Goal: Task Accomplishment & Management: Use online tool/utility

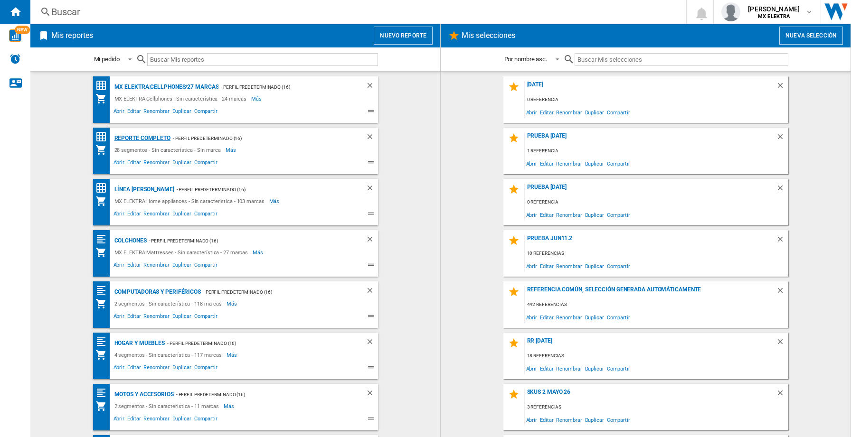
click at [159, 135] on div "Reporte completo" at bounding box center [141, 139] width 58 height 12
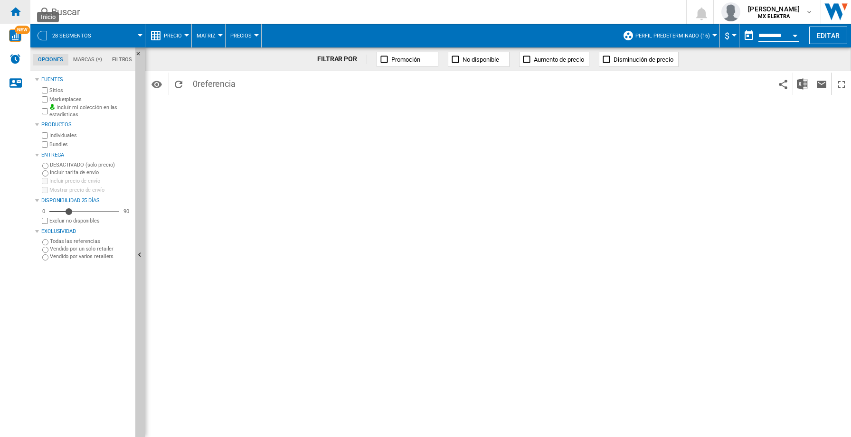
click at [20, 14] on ng-md-icon "Inicio" at bounding box center [15, 11] width 11 height 11
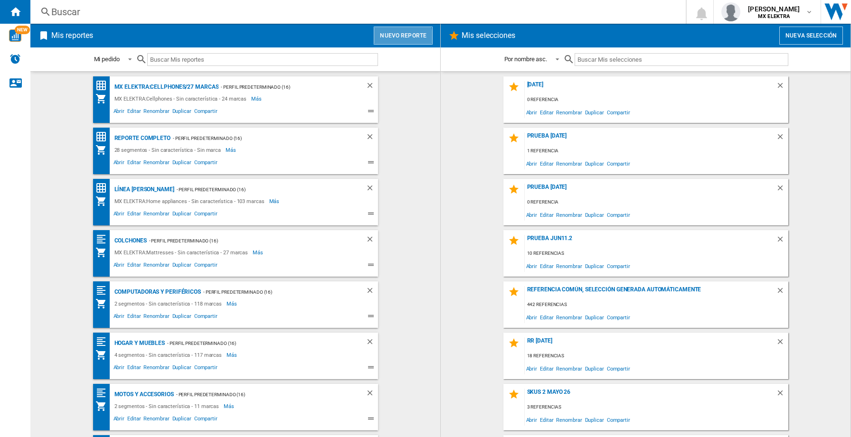
click at [397, 38] on button "Nuevo reporte" at bounding box center [403, 36] width 59 height 18
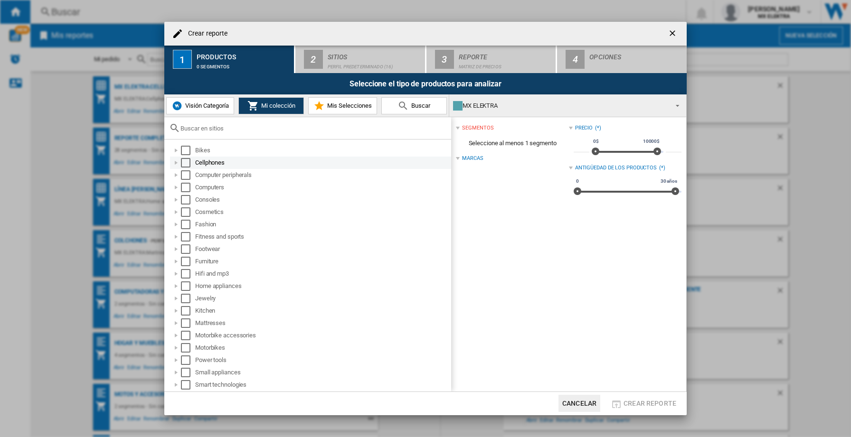
click at [188, 164] on div "Select" at bounding box center [186, 163] width 10 height 10
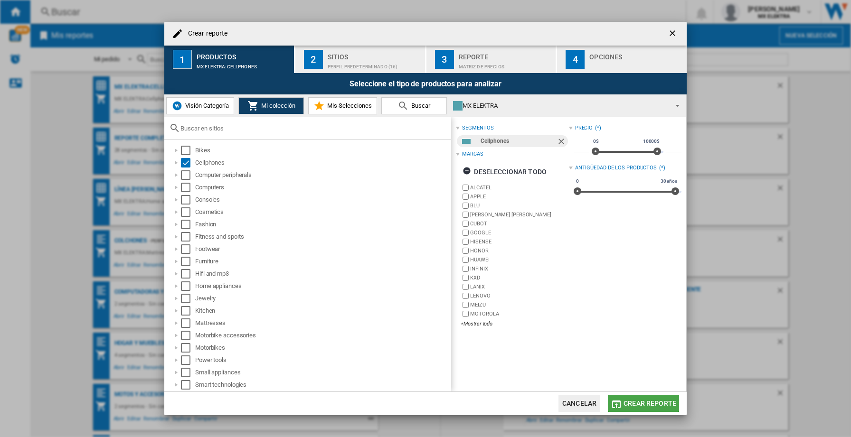
click at [664, 407] on span "Crear reporte" at bounding box center [650, 404] width 53 height 8
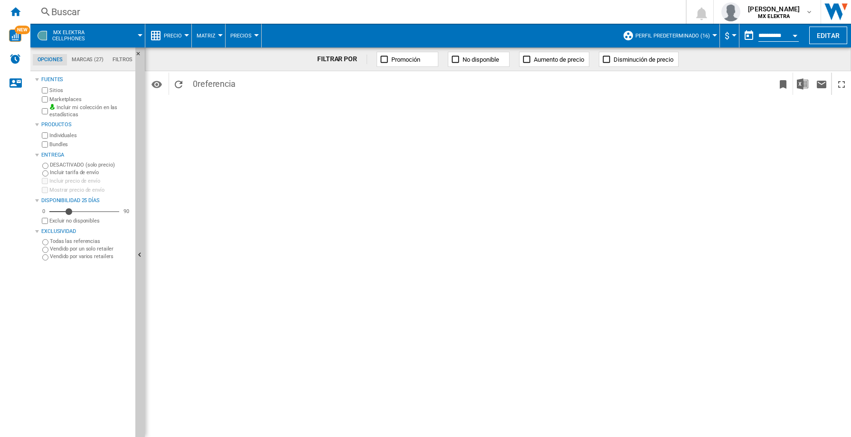
click at [796, 33] on button "Open calendar" at bounding box center [795, 34] width 17 height 17
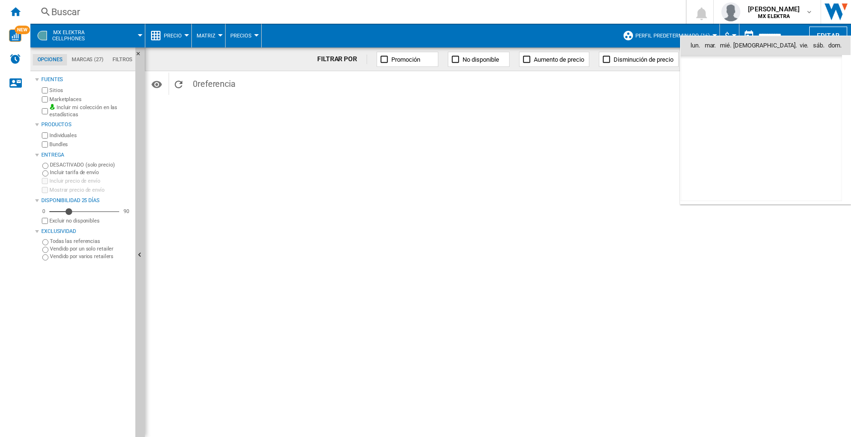
scroll to position [4532, 0]
click at [720, 109] on span "7" at bounding box center [719, 107] width 19 height 19
type input "**********"
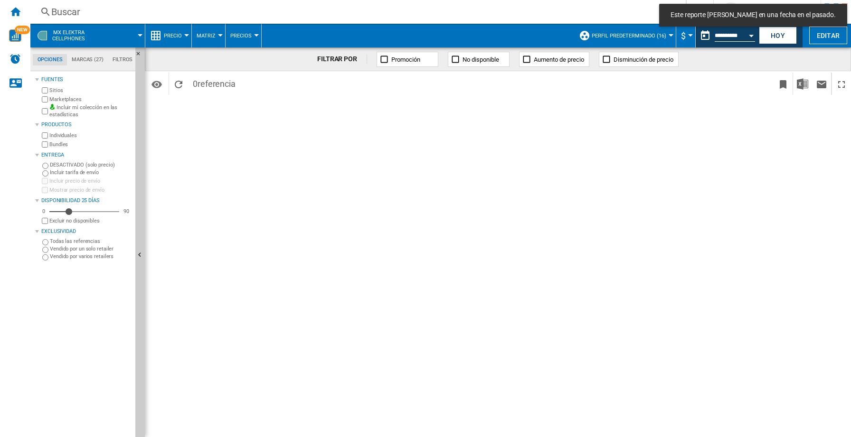
click at [721, 109] on div "FILTRAR POR Promoción No disponible Aumento de precio Disminución de precio Ide…" at bounding box center [498, 243] width 706 height 390
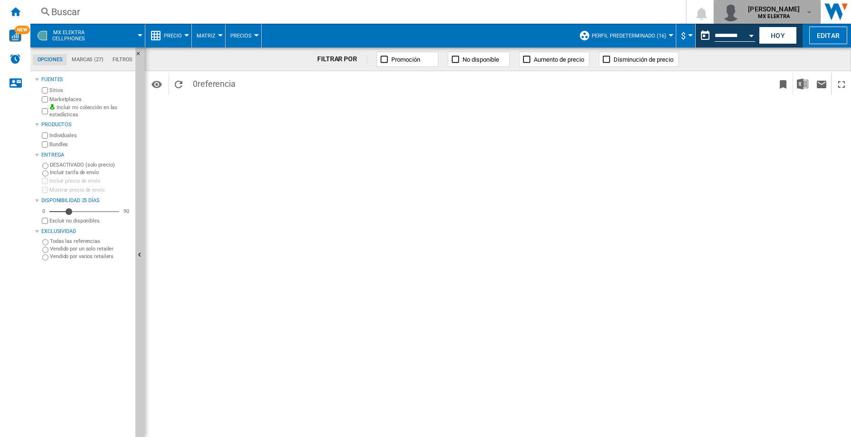
click at [808, 16] on div "francisco burillo arce MX ELEKTRA" at bounding box center [768, 11] width 92 height 19
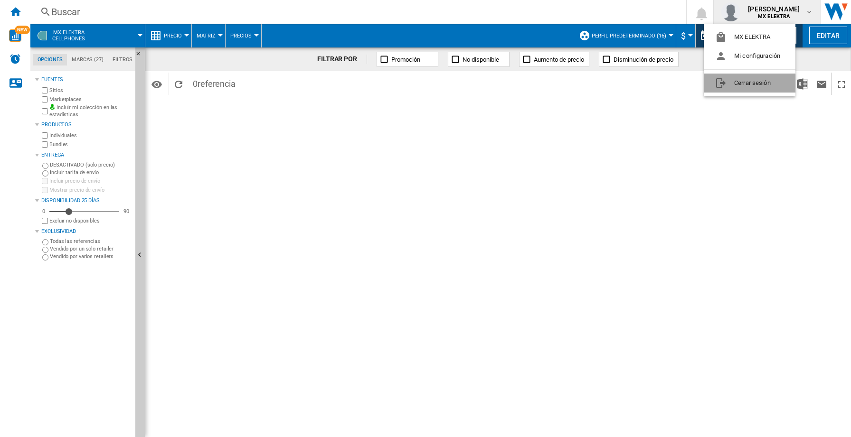
click at [747, 92] on button "Cerrar sesión" at bounding box center [750, 83] width 92 height 19
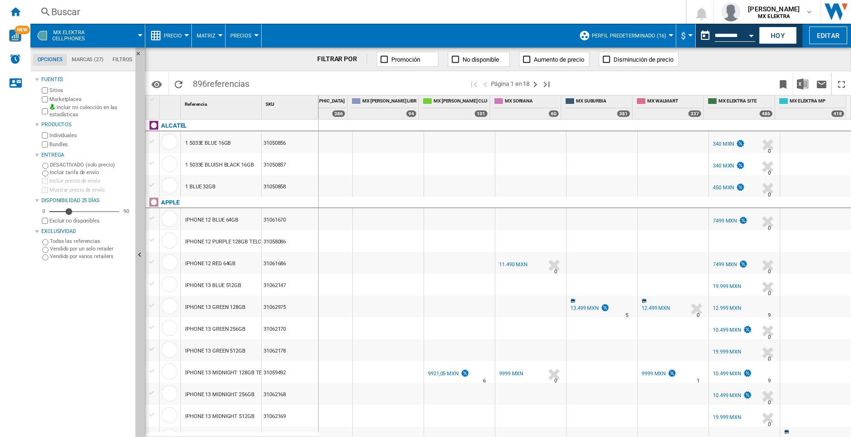
click at [496, 163] on div at bounding box center [530, 164] width 71 height 22
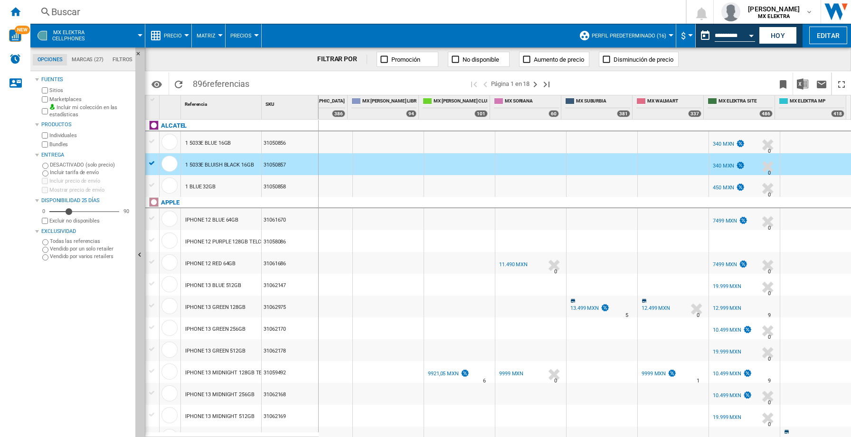
click at [186, 33] on button "Precio" at bounding box center [175, 36] width 23 height 24
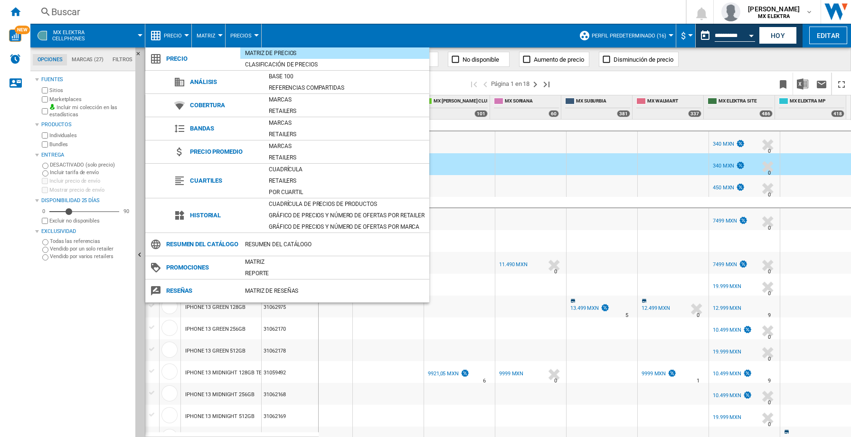
click at [304, 20] on md-backdrop at bounding box center [425, 218] width 851 height 437
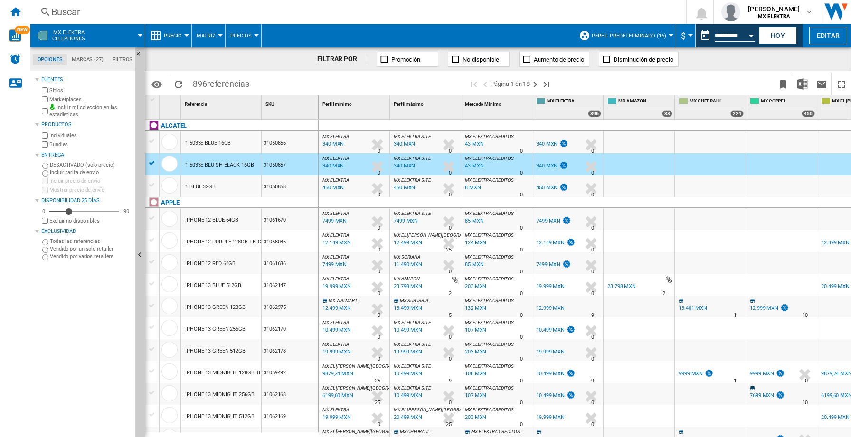
click at [181, 33] on span "Precio" at bounding box center [173, 36] width 18 height 6
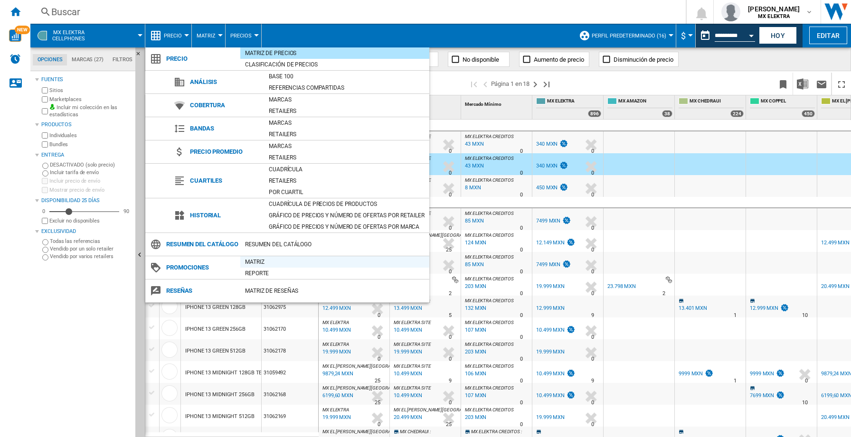
click at [252, 267] on div "Matriz" at bounding box center [334, 262] width 189 height 10
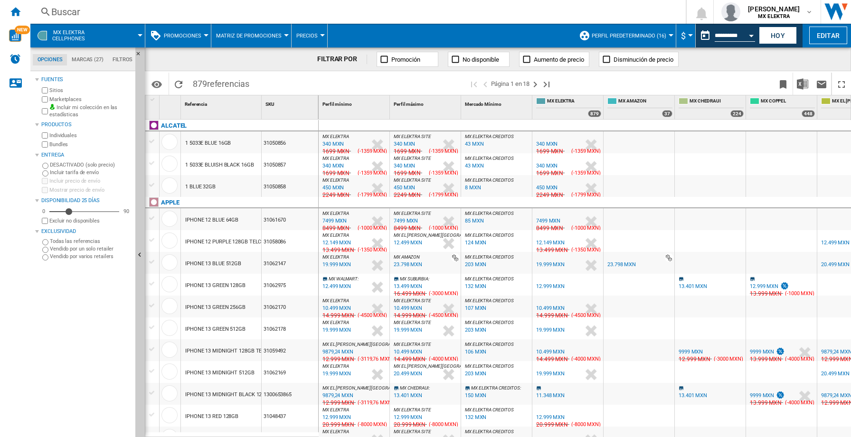
click at [335, 186] on div "450 MXN" at bounding box center [333, 188] width 21 height 6
click at [341, 186] on div "450 MXN" at bounding box center [333, 188] width 21 height 6
click at [331, 190] on div "450 MXN" at bounding box center [333, 188] width 21 height 6
click at [545, 186] on div "450 MXN" at bounding box center [546, 188] width 21 height 6
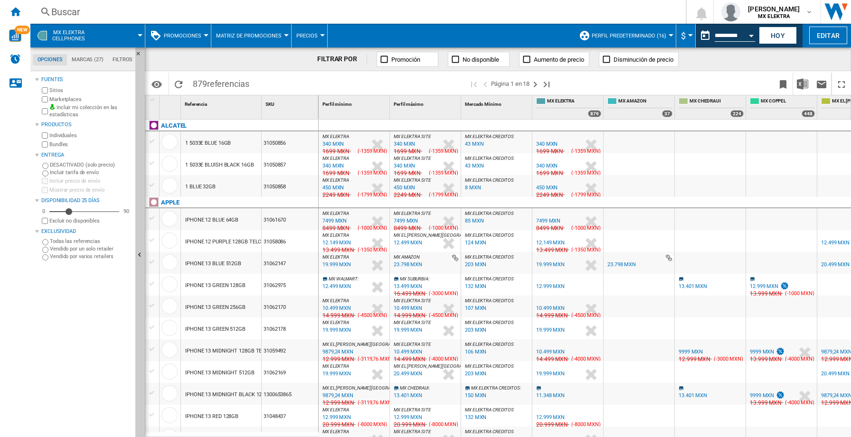
click at [545, 186] on div "450 MXN" at bounding box center [546, 188] width 21 height 6
click at [551, 187] on div "450 MXN" at bounding box center [546, 188] width 21 height 6
click at [758, 285] on div "12.999 MXN" at bounding box center [764, 287] width 29 height 6
click at [545, 248] on div "13.499 MXN" at bounding box center [551, 251] width 33 height 10
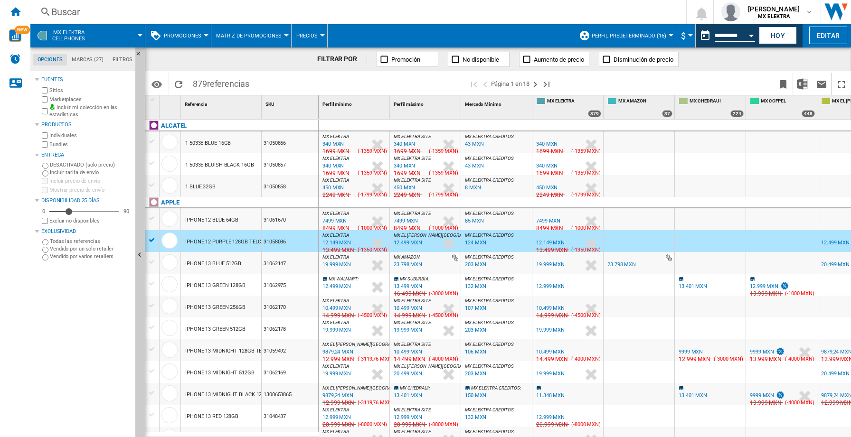
click at [148, 240] on div at bounding box center [152, 240] width 10 height 9
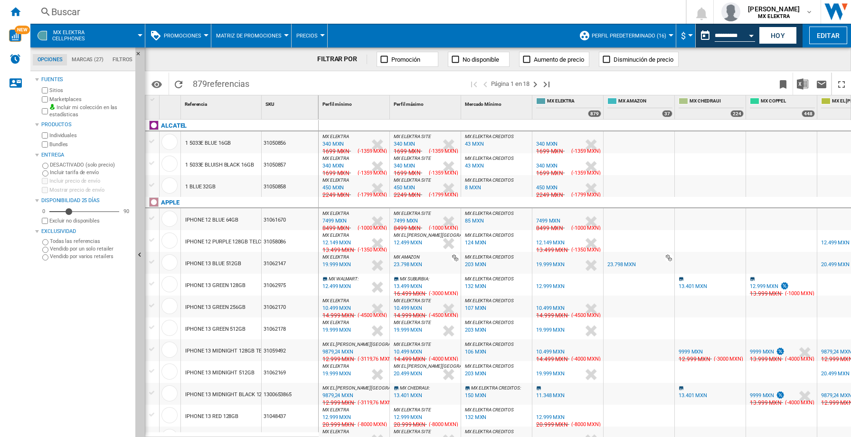
click at [413, 187] on div "450 MXN" at bounding box center [404, 188] width 21 height 6
click at [409, 188] on div "450 MXN" at bounding box center [404, 188] width 21 height 6
click at [206, 38] on md-menu "Promociones Precio Matriz de precios Clasificación de precios Análisis Base 100…" at bounding box center [178, 36] width 66 height 24
click at [205, 36] on div at bounding box center [206, 35] width 5 height 2
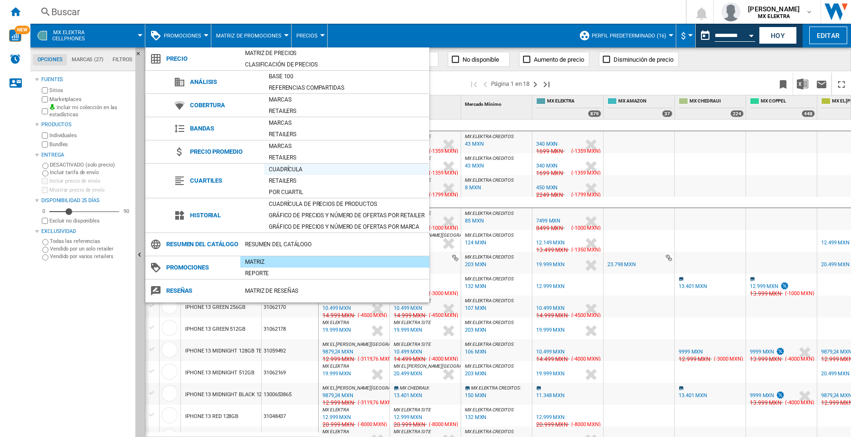
click at [277, 168] on div "Cuadrícula" at bounding box center [346, 170] width 165 height 10
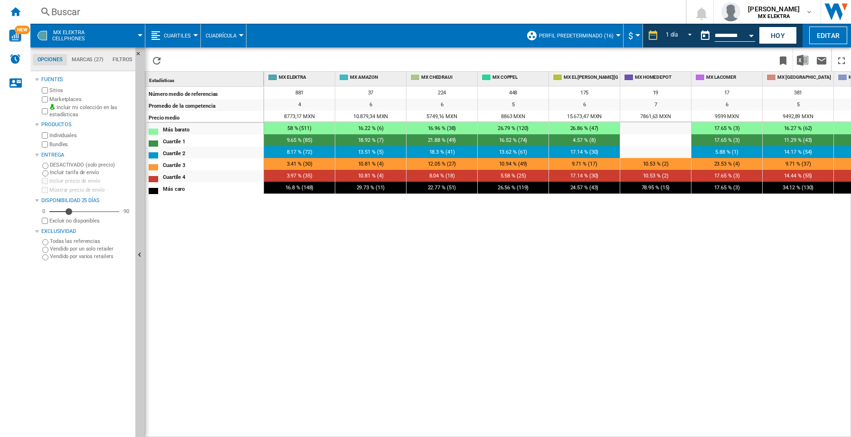
click at [192, 35] on button "Cuartiles" at bounding box center [180, 36] width 32 height 24
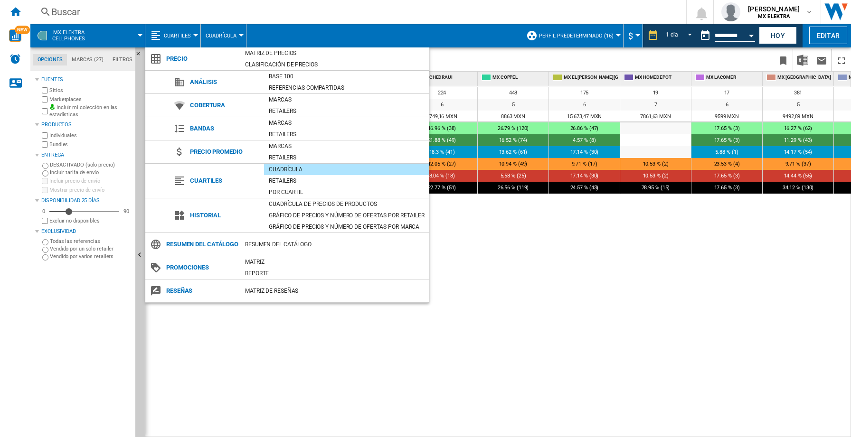
click at [513, 304] on md-backdrop at bounding box center [425, 218] width 851 height 437
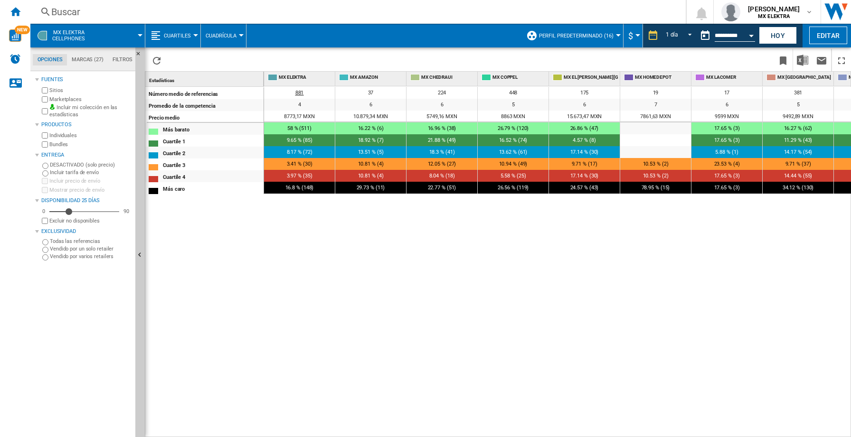
click at [302, 95] on span "881" at bounding box center [299, 93] width 9 height 6
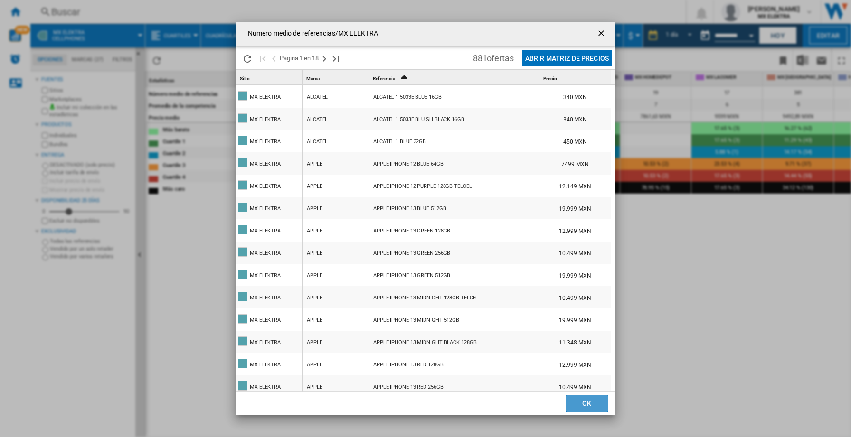
click at [596, 397] on button "OK" at bounding box center [587, 403] width 42 height 17
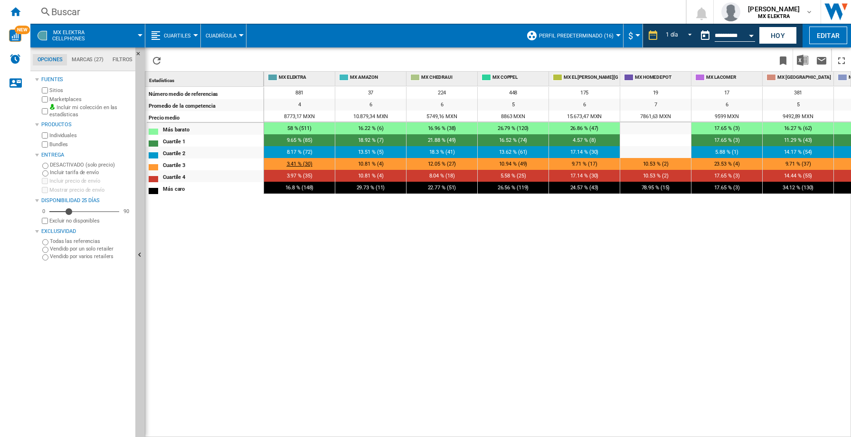
click at [294, 162] on span "3.41 % (30)" at bounding box center [300, 164] width 26 height 6
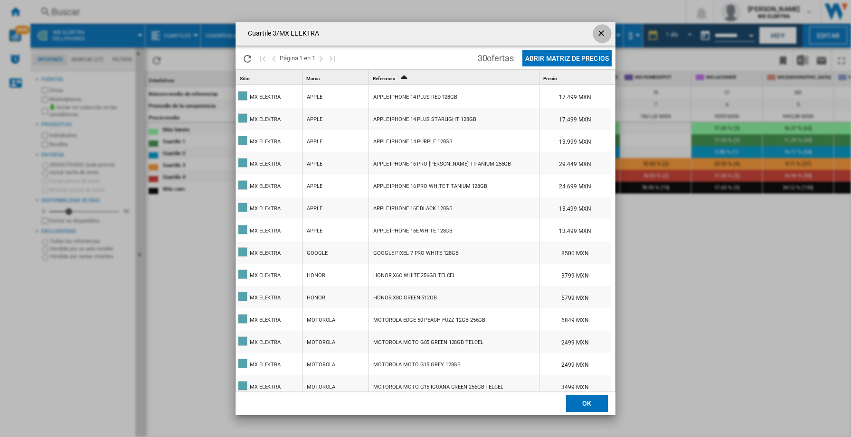
click at [602, 34] on ng-md-icon "getI18NText('BUTTONS.CLOSE_DIALOG')" at bounding box center [602, 34] width 11 height 11
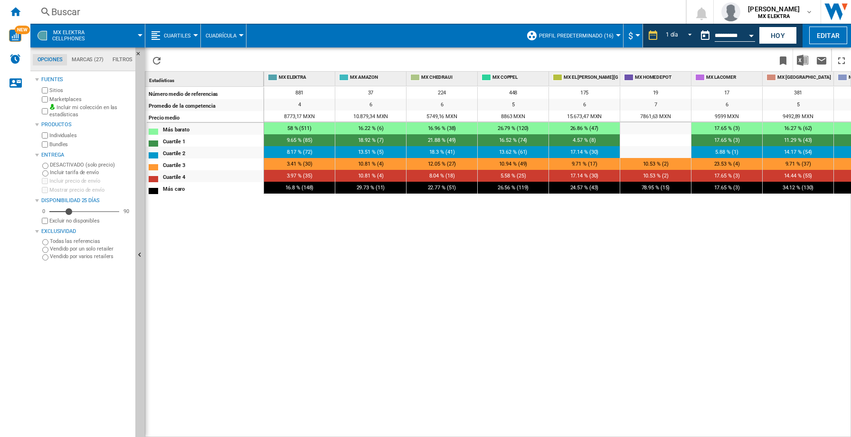
click at [193, 32] on button "Cuartiles" at bounding box center [180, 36] width 32 height 24
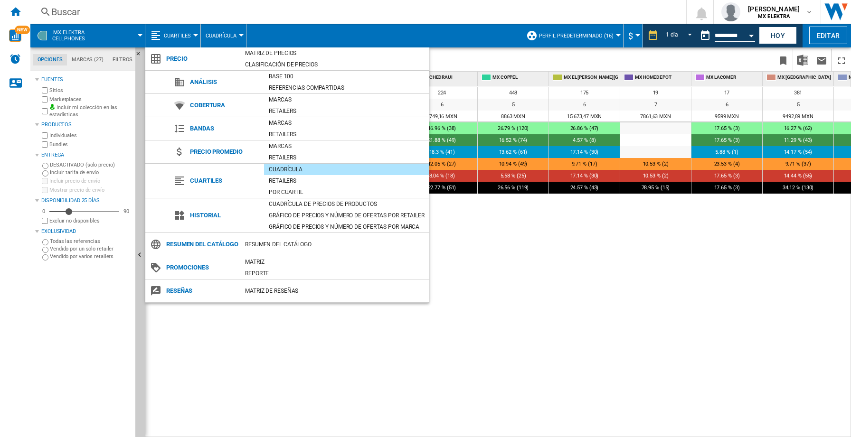
click at [519, 278] on md-backdrop at bounding box center [425, 218] width 851 height 437
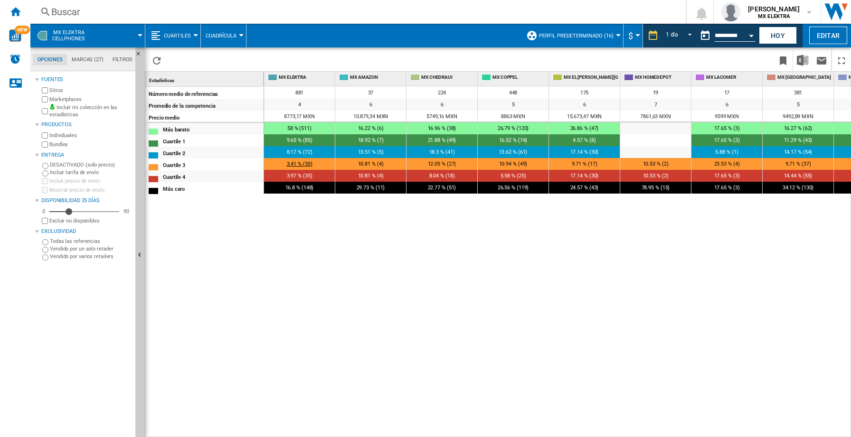
click at [299, 160] on div "3.41 % (30)" at bounding box center [299, 164] width 71 height 12
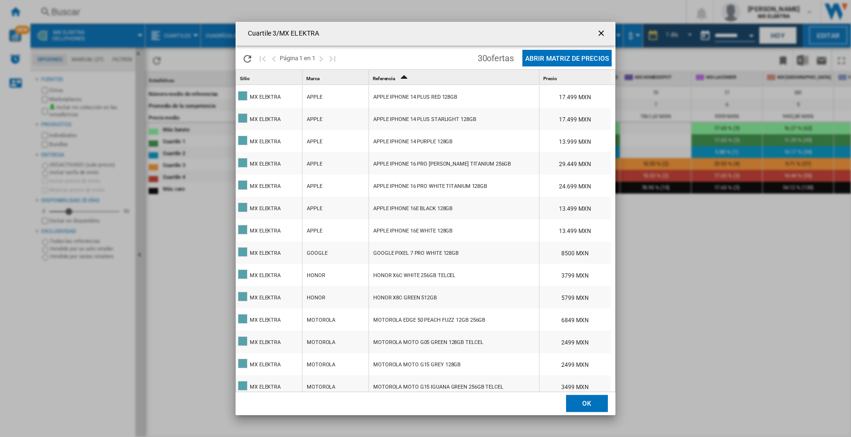
click at [591, 61] on button "Abrir Matriz de precios" at bounding box center [567, 58] width 89 height 17
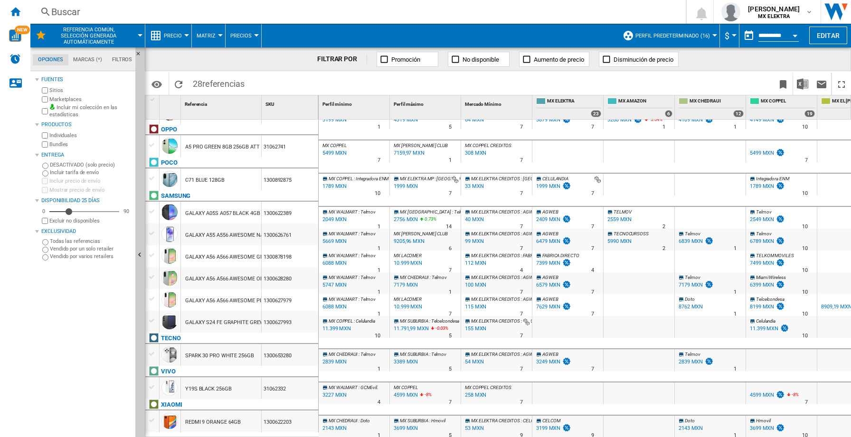
scroll to position [0, 8]
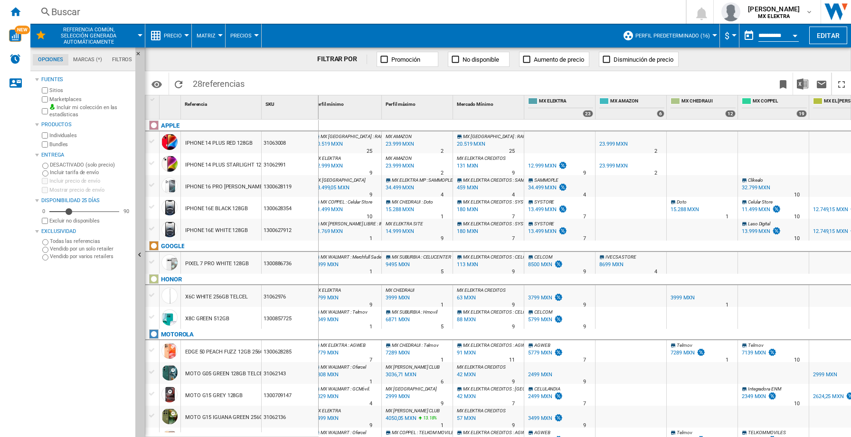
click at [185, 37] on button "Precio" at bounding box center [175, 36] width 23 height 24
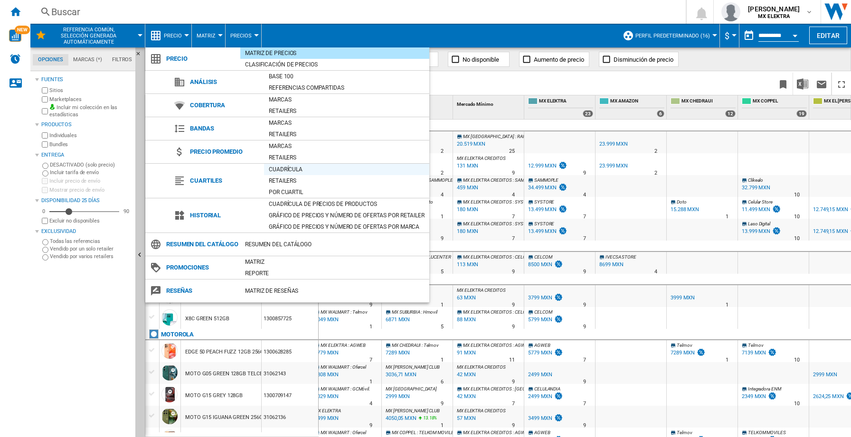
click at [286, 168] on div "Cuadrícula" at bounding box center [346, 170] width 165 height 10
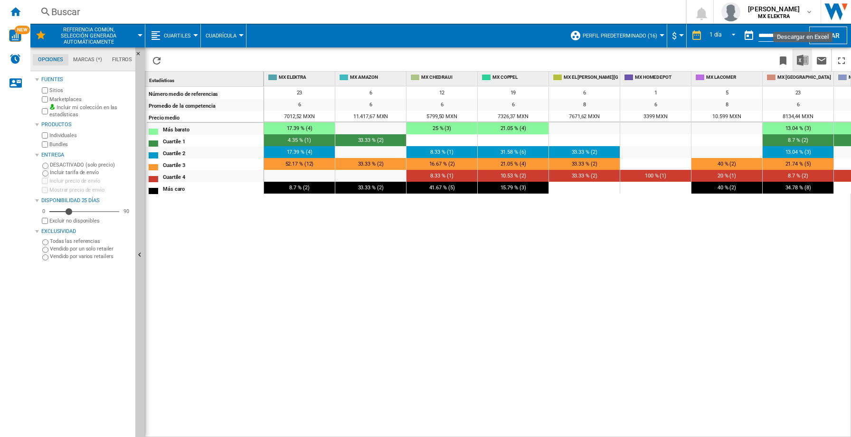
click at [804, 64] on img "Descargar en Excel" at bounding box center [802, 60] width 11 height 11
click at [19, 16] on ng-md-icon "Inicio" at bounding box center [15, 11] width 11 height 11
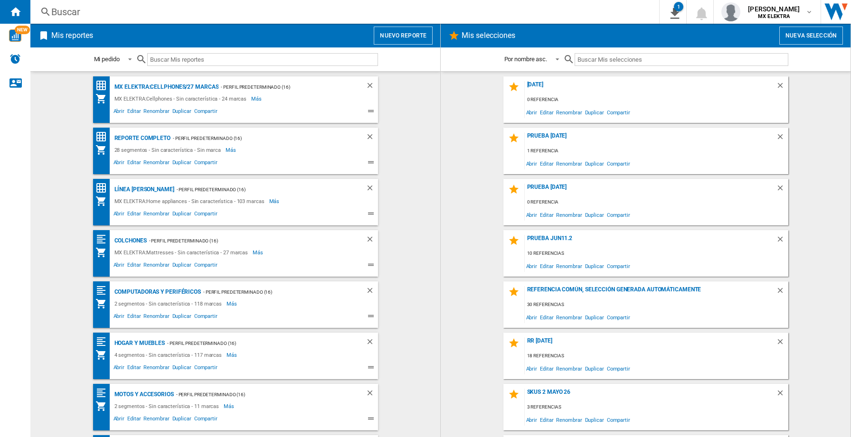
click at [480, 187] on wk-selection "Prueba [DATE] 0 referencia Abrir Editar Renombrar Duplicar Compartir" at bounding box center [645, 202] width 391 height 47
drag, startPoint x: 434, startPoint y: 256, endPoint x: 437, endPoint y: 210, distance: 45.2
click at [437, 210] on md-content "MX ELEKTRA:Cellphones/27 marcas - Perfil predeterminado (16) MX ELEKTRA:Cellpho…" at bounding box center [235, 254] width 410 height 366
